Goal: Task Accomplishment & Management: Manage account settings

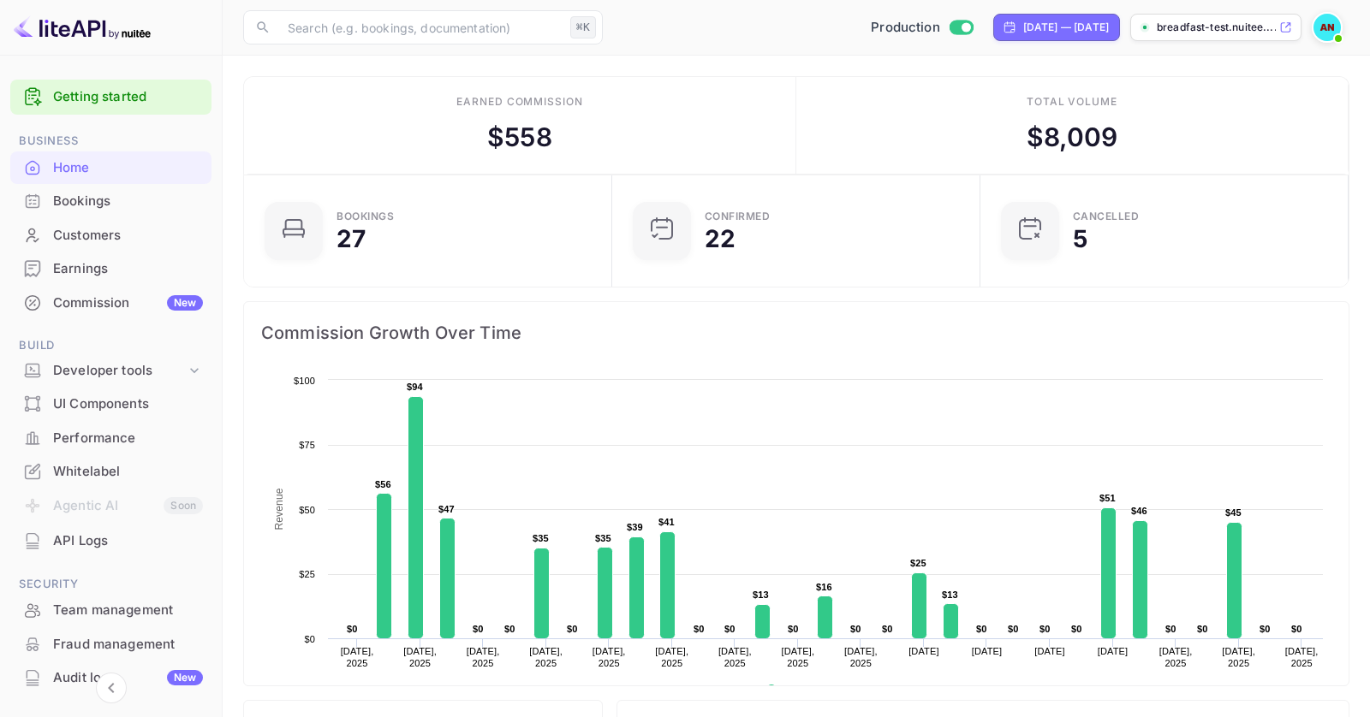
scroll to position [141, 0]
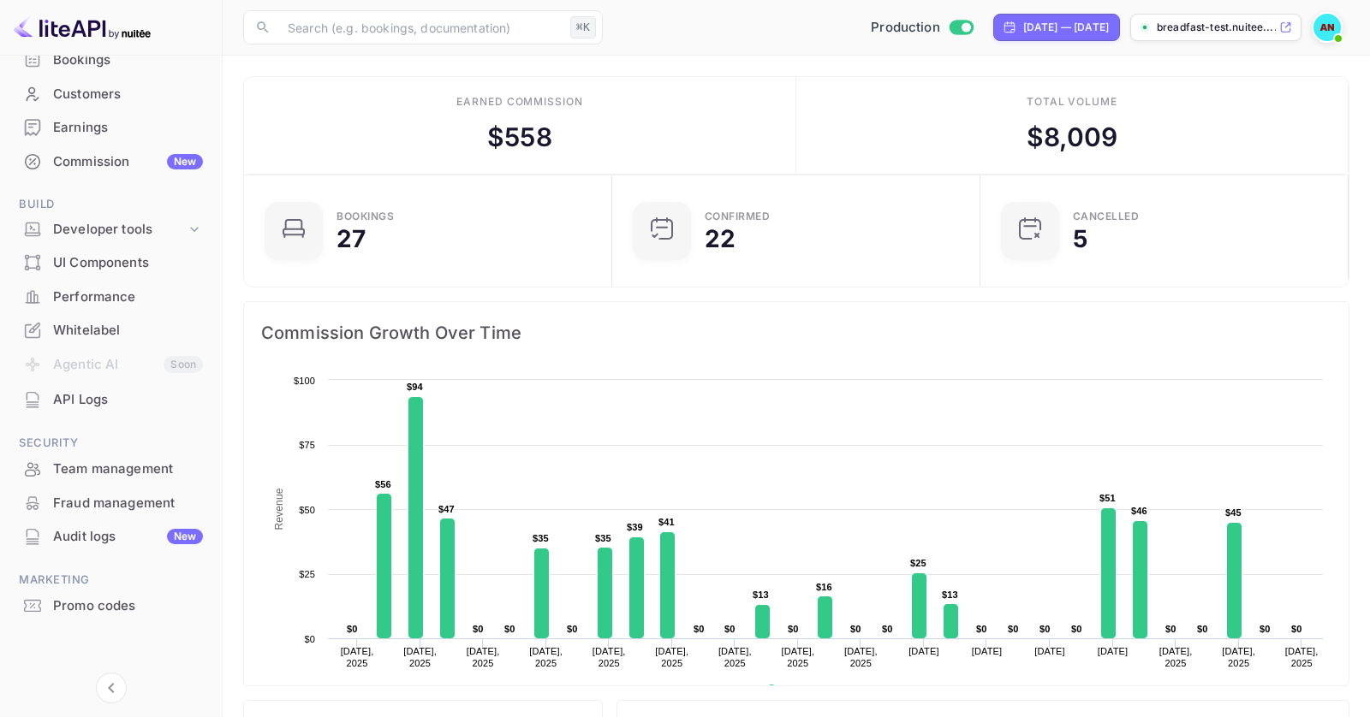
click at [84, 335] on div "Whitelabel" at bounding box center [128, 331] width 150 height 20
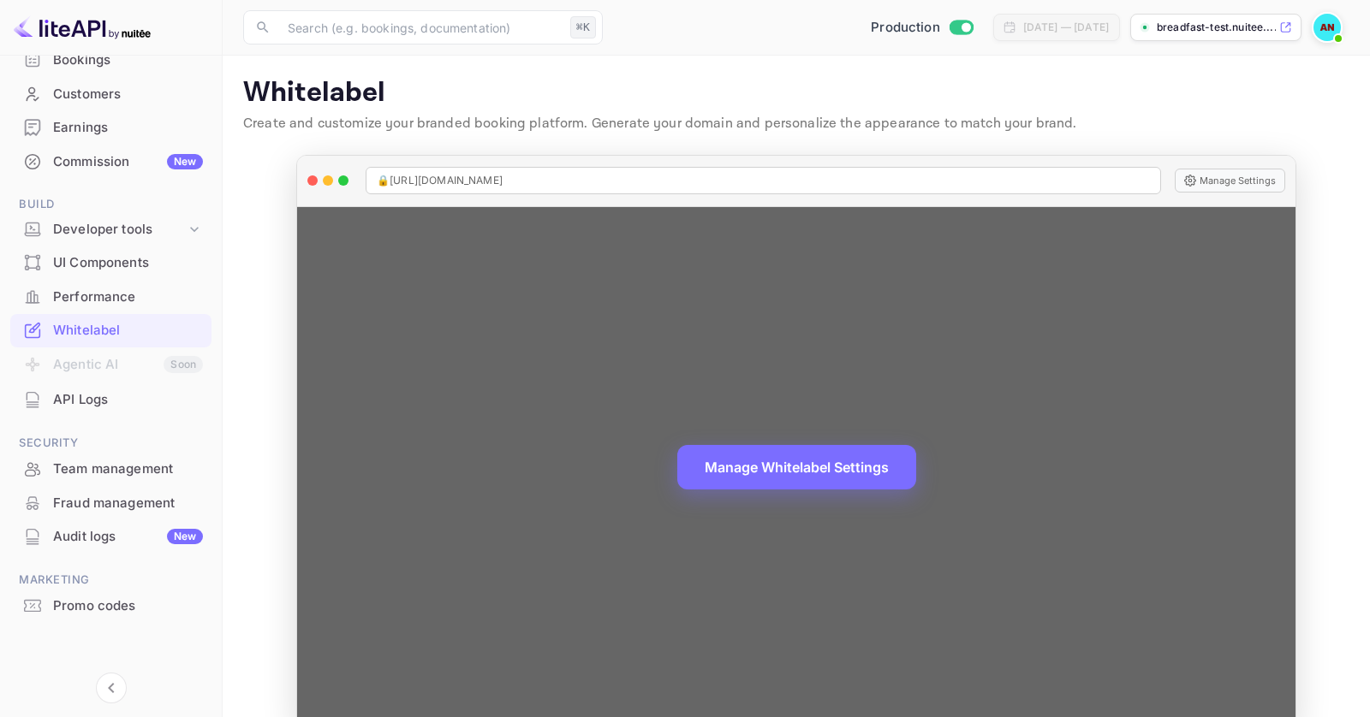
click at [792, 478] on button "Manage Whitelabel Settings" at bounding box center [796, 467] width 239 height 45
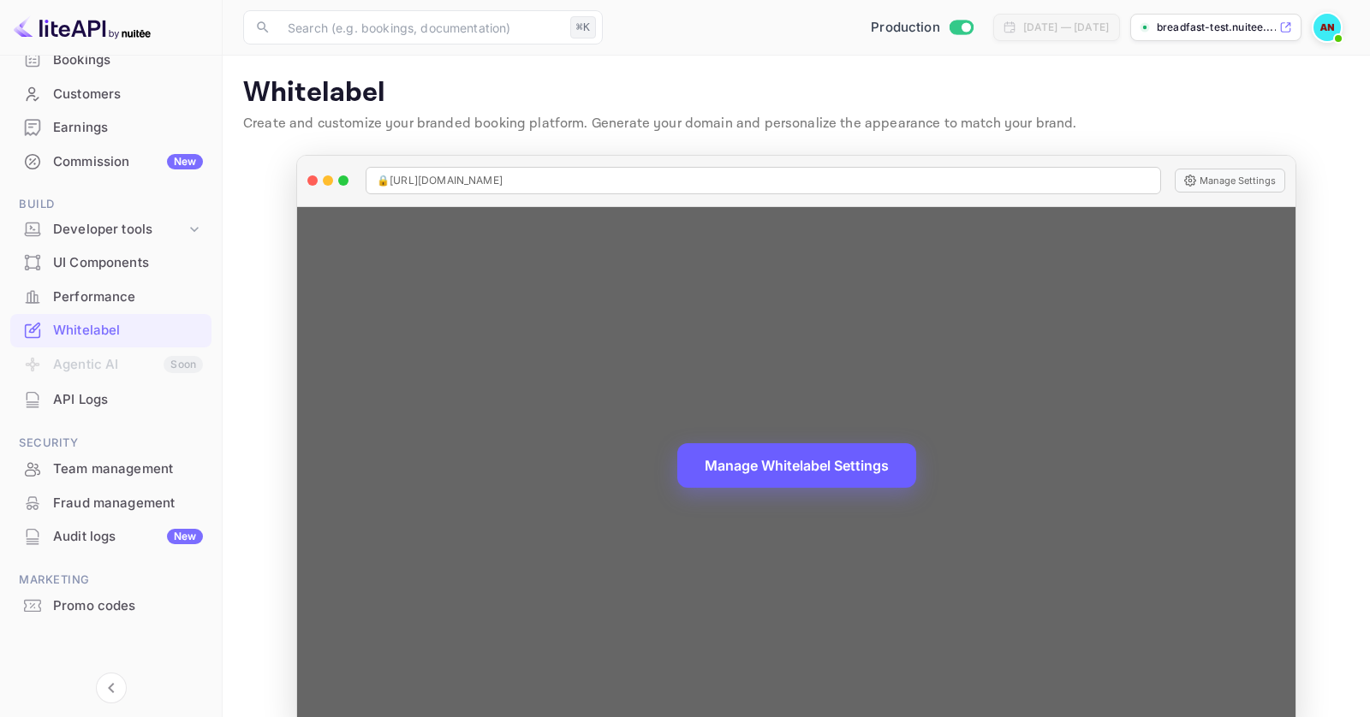
click at [844, 482] on button "Manage Whitelabel Settings" at bounding box center [796, 465] width 239 height 45
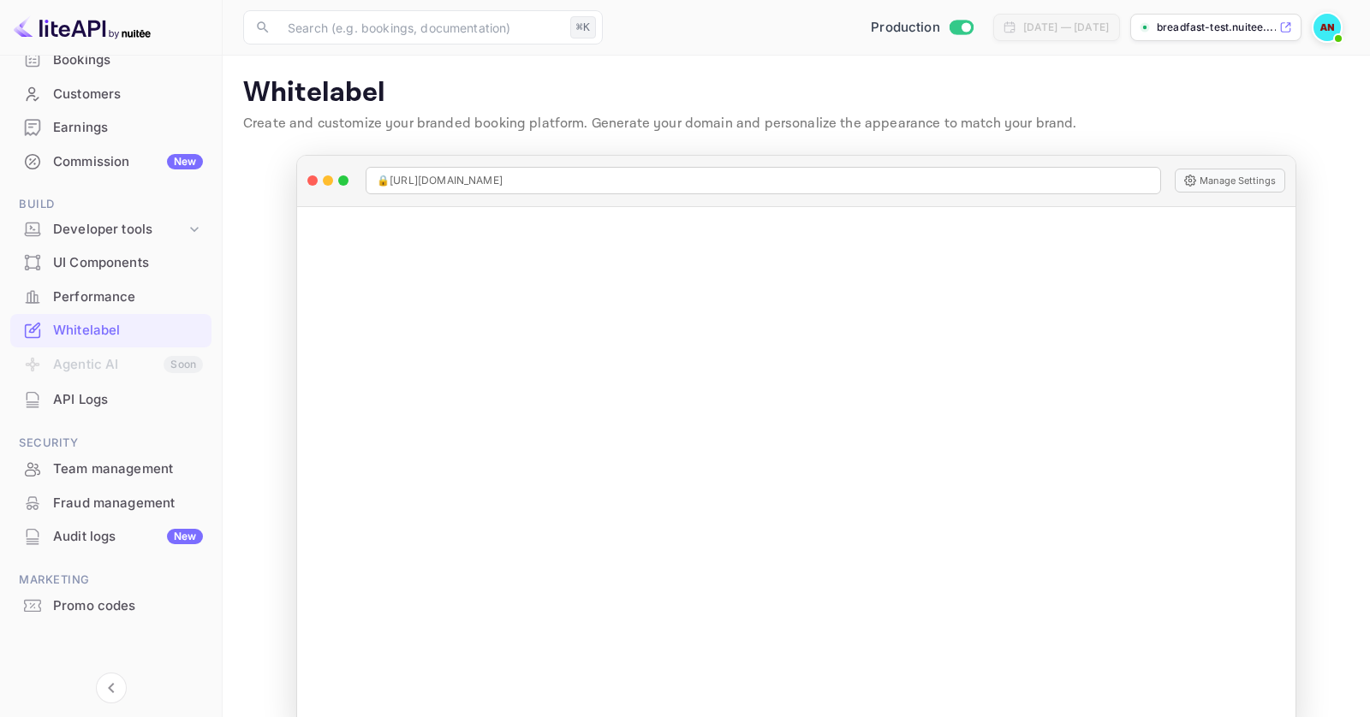
click at [116, 616] on div "Promo codes" at bounding box center [110, 606] width 201 height 33
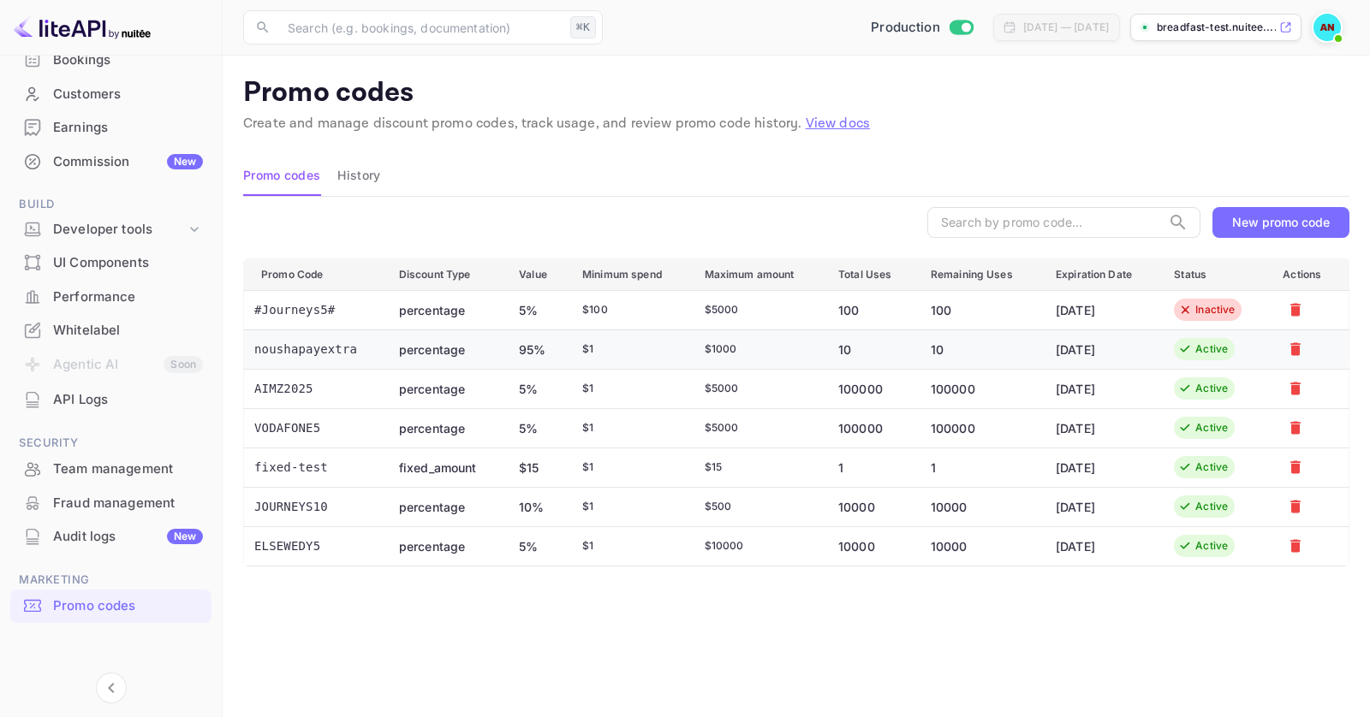
click at [334, 337] on td "noushapayextra" at bounding box center [314, 349] width 141 height 39
click at [344, 347] on td "noushapayextra" at bounding box center [314, 349] width 141 height 39
click at [1193, 354] on div "Active" at bounding box center [1204, 349] width 61 height 22
click at [1196, 347] on div "Active" at bounding box center [1211, 349] width 33 height 15
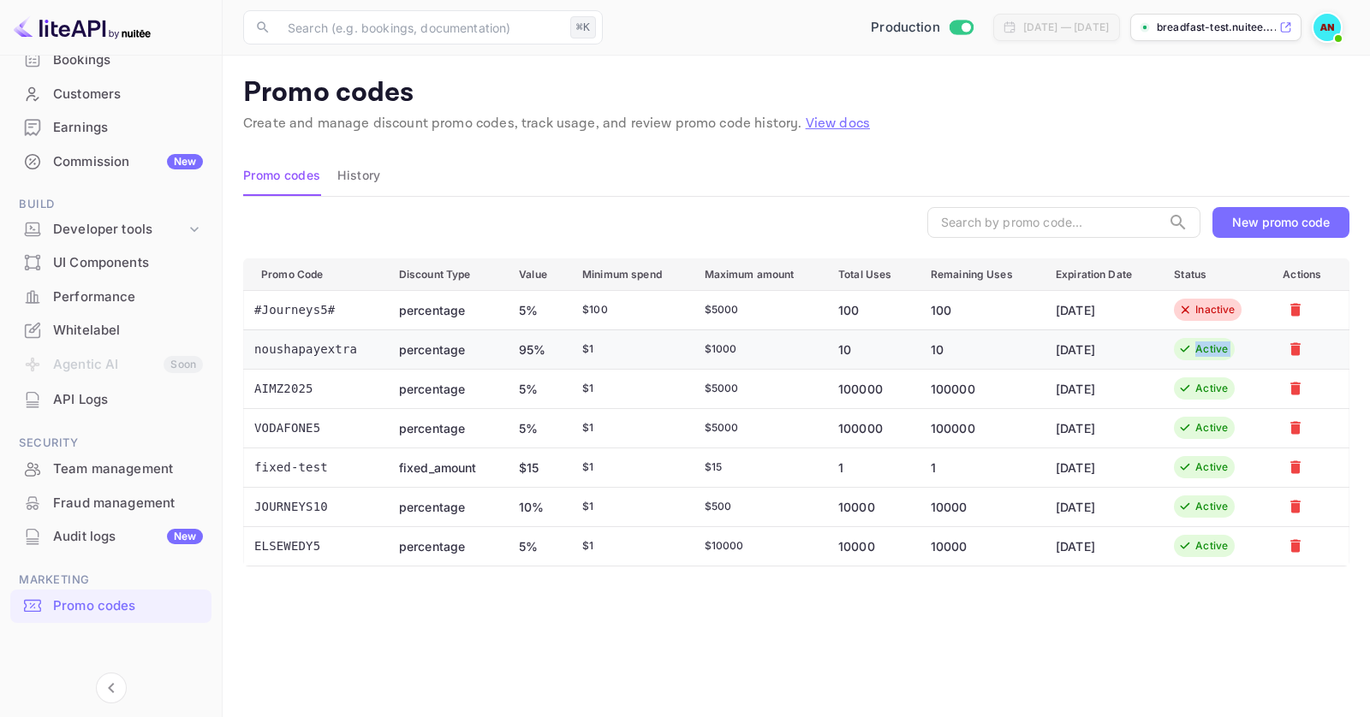
click at [1196, 347] on div "Active" at bounding box center [1211, 349] width 33 height 15
click at [1299, 343] on icon "Mark for deletion" at bounding box center [1295, 349] width 17 height 17
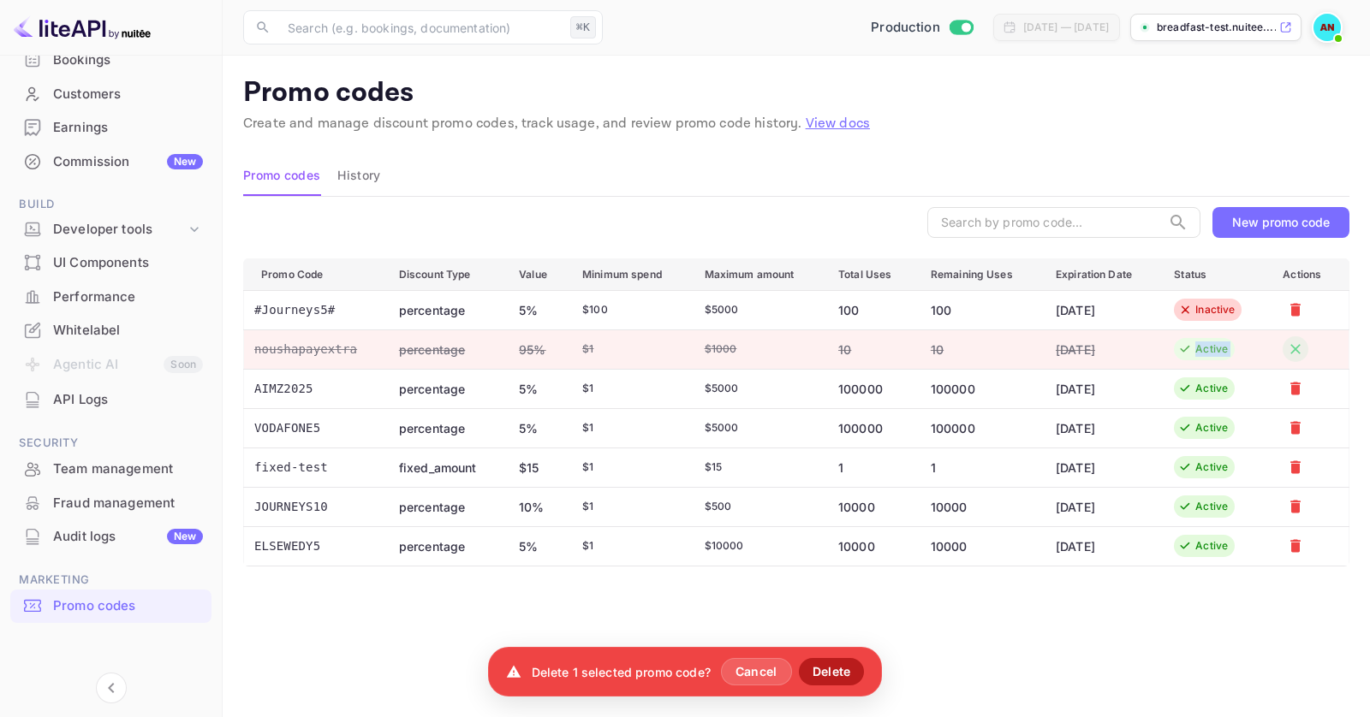
click at [826, 664] on button "Delete" at bounding box center [832, 671] width 66 height 27
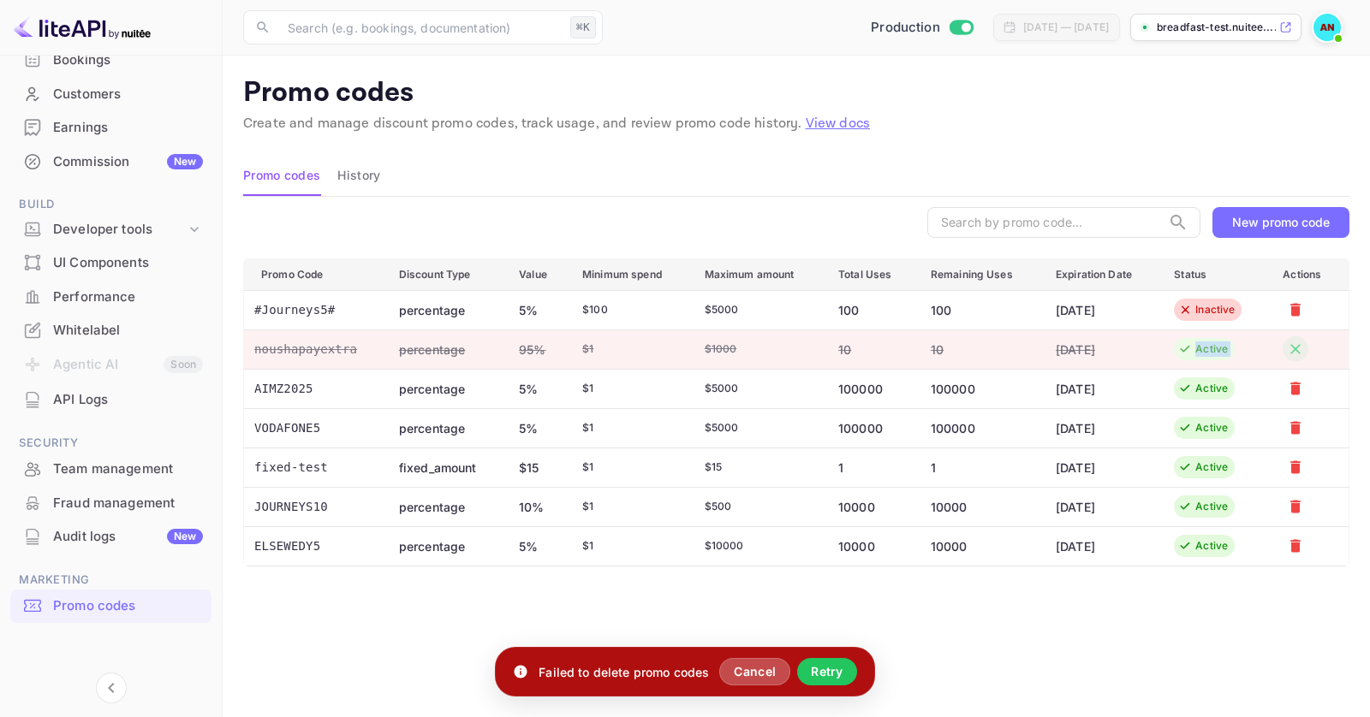
click at [755, 676] on button "Cancel" at bounding box center [754, 671] width 71 height 27
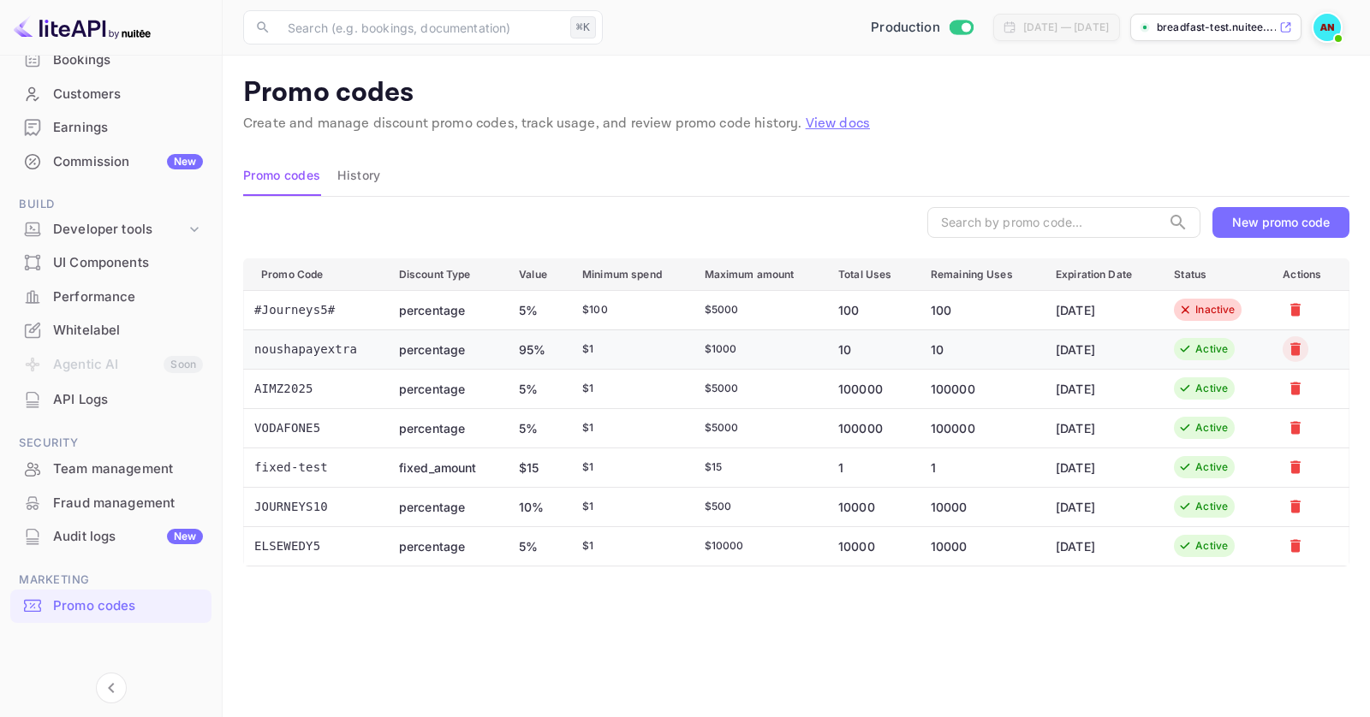
click at [1135, 346] on td "[DATE]" at bounding box center [1101, 349] width 118 height 39
click at [1191, 346] on icon at bounding box center [1185, 349] width 15 height 14
click at [1186, 348] on icon at bounding box center [1184, 349] width 8 height 5
